Goal: Find specific page/section: Find specific page/section

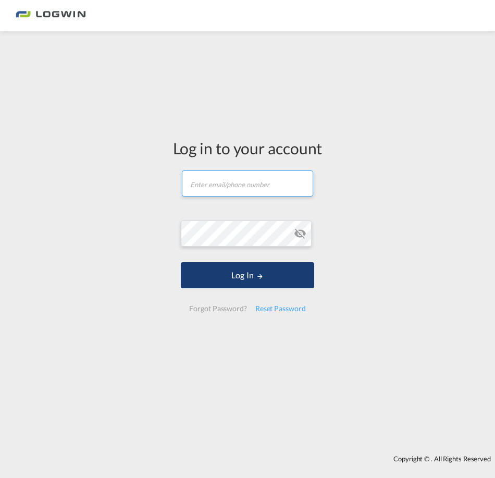
type input "[PERSON_NAME][EMAIL_ADDRESS][PERSON_NAME][DOMAIN_NAME]"
click at [214, 276] on button "Log In" at bounding box center [247, 275] width 133 height 26
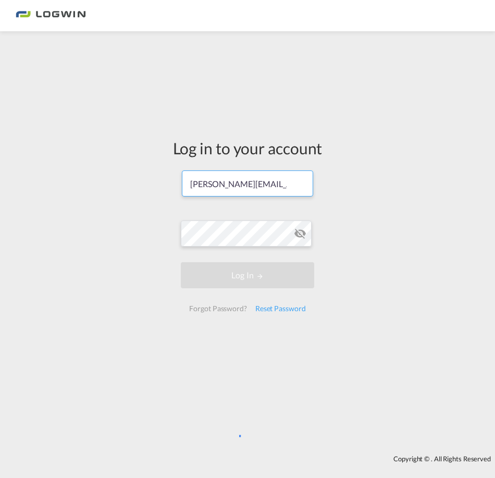
scroll to position [0, 67]
